Goal: Navigation & Orientation: Find specific page/section

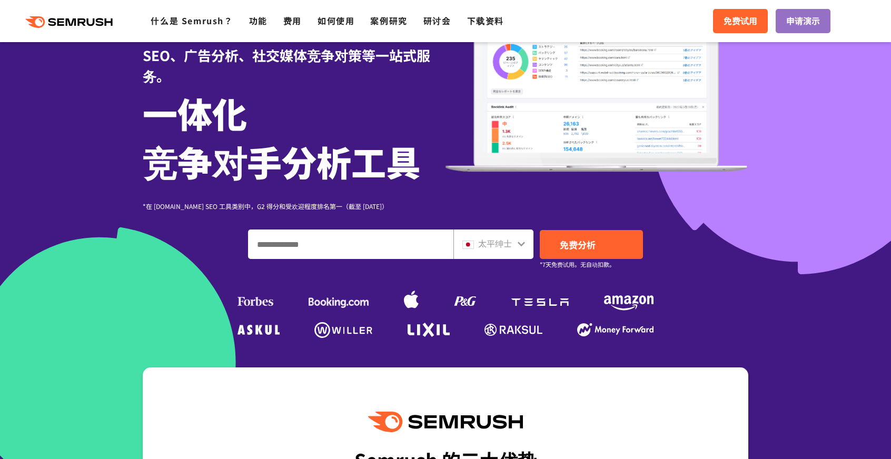
click at [517, 241] on icon at bounding box center [521, 243] width 8 height 8
click at [521, 244] on icon at bounding box center [520, 244] width 7 height 5
click at [517, 242] on icon at bounding box center [521, 243] width 8 height 8
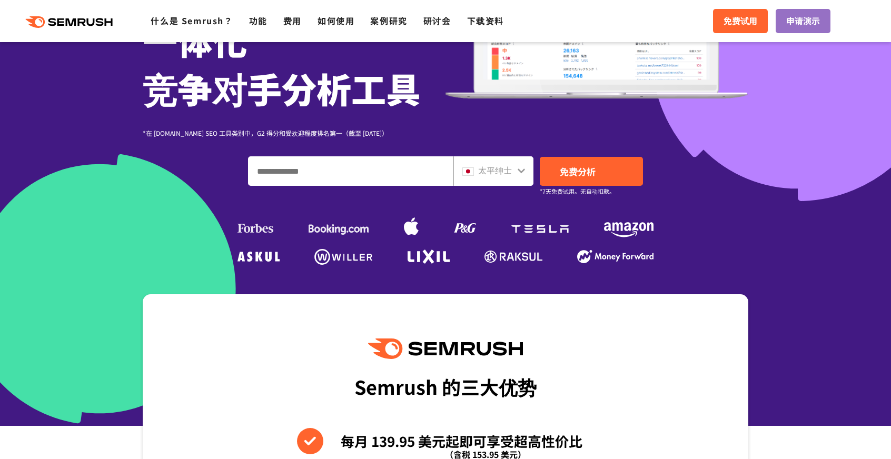
scroll to position [266, 0]
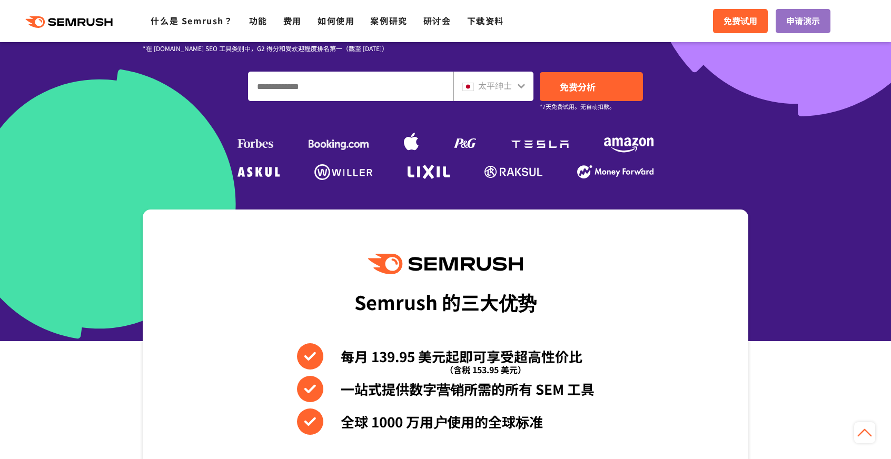
click at [516, 82] on div "太平绅士" at bounding box center [490, 86] width 57 height 14
click at [518, 83] on icon at bounding box center [521, 86] width 8 height 8
click at [523, 86] on icon at bounding box center [520, 86] width 7 height 5
click at [508, 85] on font "太平绅士" at bounding box center [495, 85] width 34 height 13
click at [482, 86] on font "太平绅士" at bounding box center [495, 85] width 34 height 13
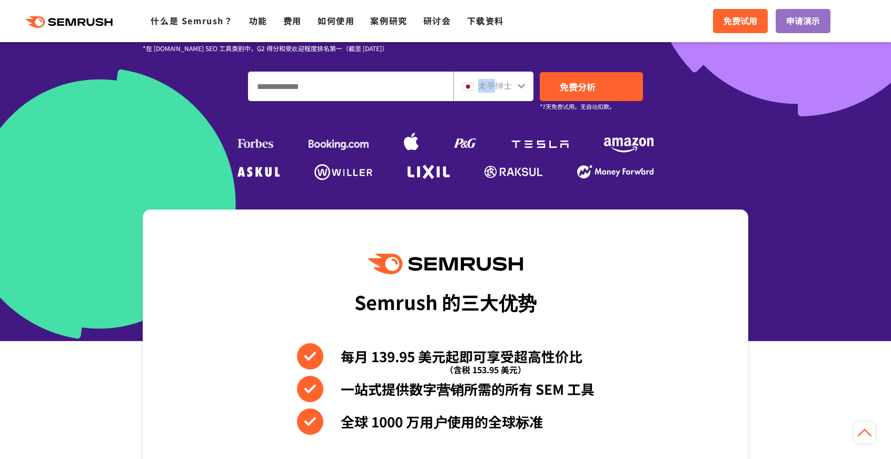
click at [482, 86] on font "太平绅士" at bounding box center [495, 85] width 34 height 13
click at [496, 85] on font "太平绅士" at bounding box center [495, 85] width 34 height 13
